Goal: Task Accomplishment & Management: Use online tool/utility

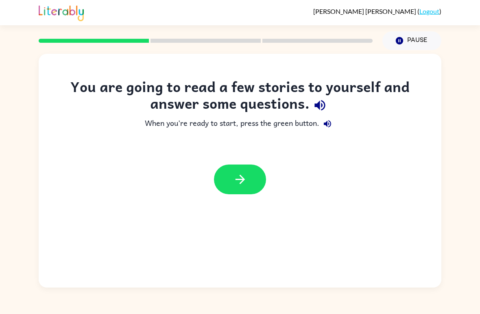
click at [251, 187] on button "button" at bounding box center [240, 179] width 52 height 30
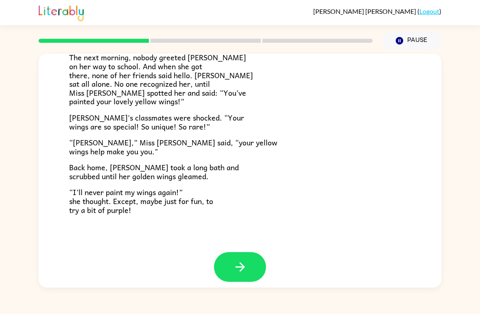
scroll to position [219, 0]
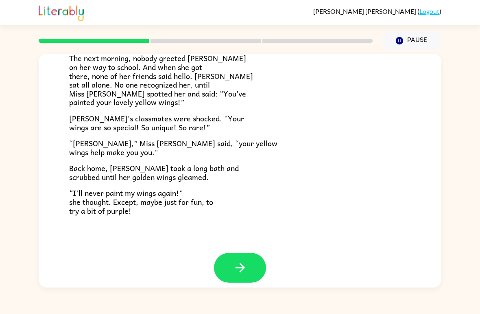
click at [247, 262] on icon "button" at bounding box center [240, 267] width 14 height 14
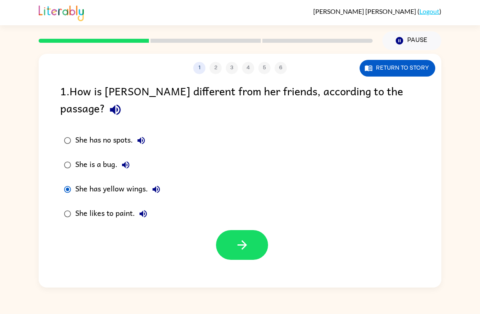
click at [247, 230] on button "button" at bounding box center [242, 245] width 52 height 30
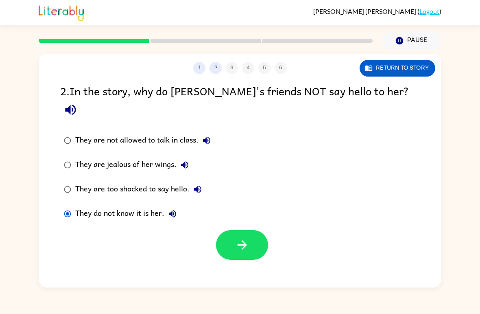
click at [248, 238] on icon "button" at bounding box center [242, 245] width 14 height 14
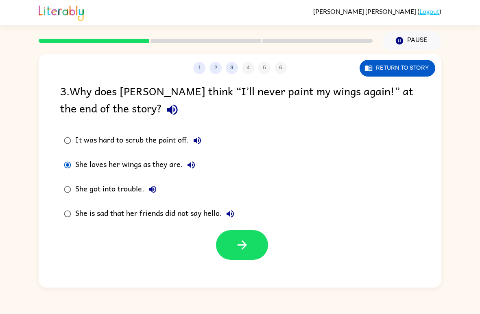
click at [251, 244] on button "button" at bounding box center [242, 245] width 52 height 30
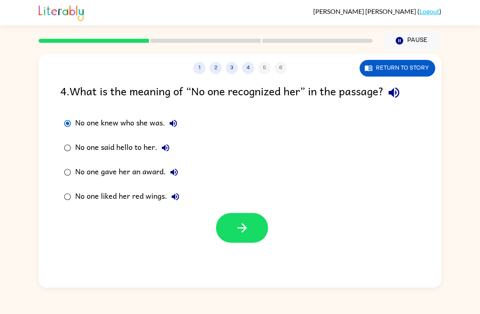
click at [248, 227] on icon "button" at bounding box center [242, 228] width 14 height 14
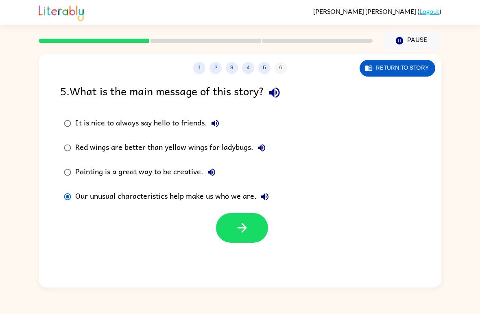
click at [244, 236] on button "button" at bounding box center [242, 228] width 52 height 30
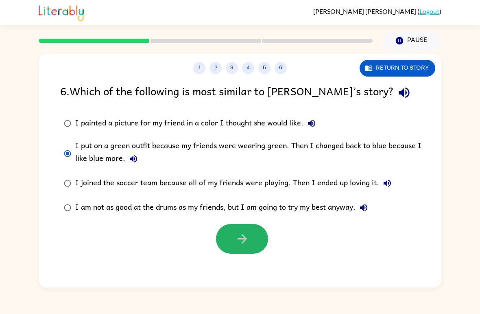
click at [255, 238] on button "button" at bounding box center [242, 239] width 52 height 30
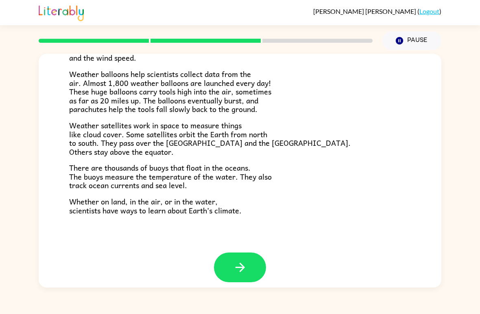
scroll to position [219, 0]
click at [240, 263] on icon "button" at bounding box center [239, 267] width 9 height 9
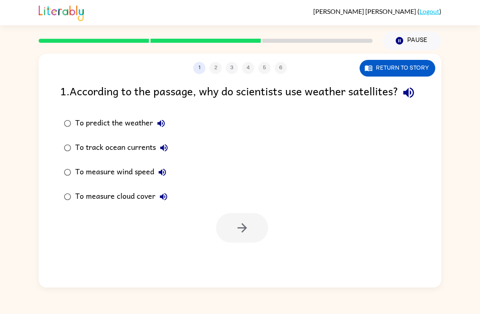
scroll to position [0, 0]
click at [245, 232] on icon "button" at bounding box center [241, 227] width 9 height 9
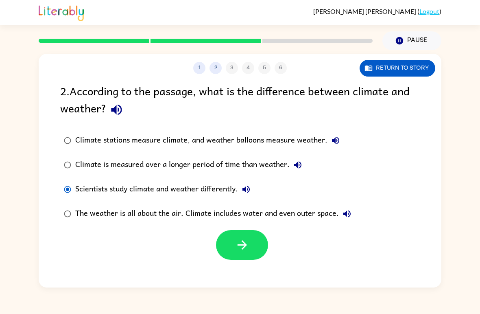
click at [239, 245] on icon "button" at bounding box center [241, 244] width 9 height 9
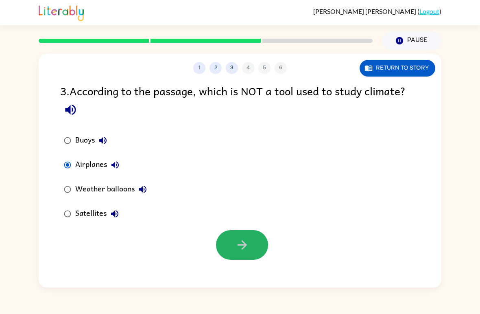
click at [246, 237] on button "button" at bounding box center [242, 245] width 52 height 30
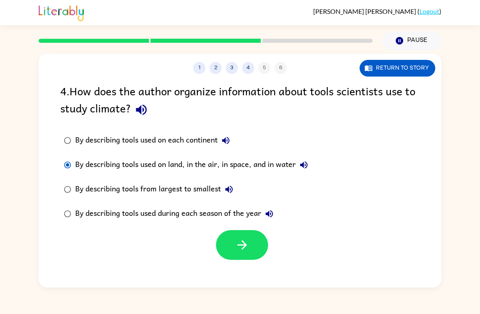
click at [253, 245] on button "button" at bounding box center [242, 245] width 52 height 30
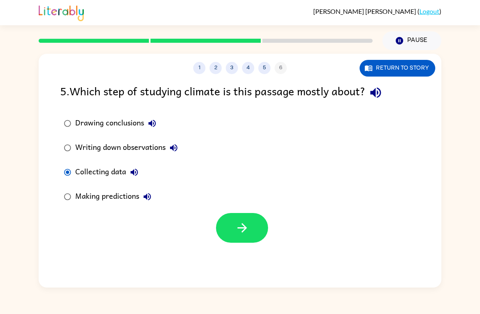
click at [240, 234] on icon "button" at bounding box center [242, 228] width 14 height 14
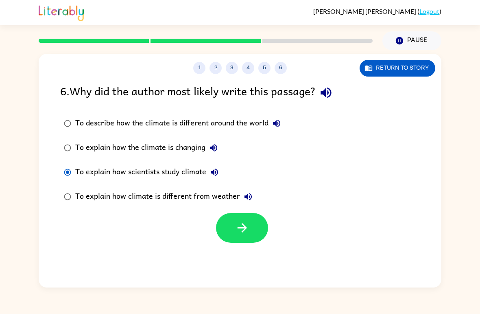
click at [231, 228] on button "button" at bounding box center [242, 228] width 52 height 30
